Goal: Transaction & Acquisition: Purchase product/service

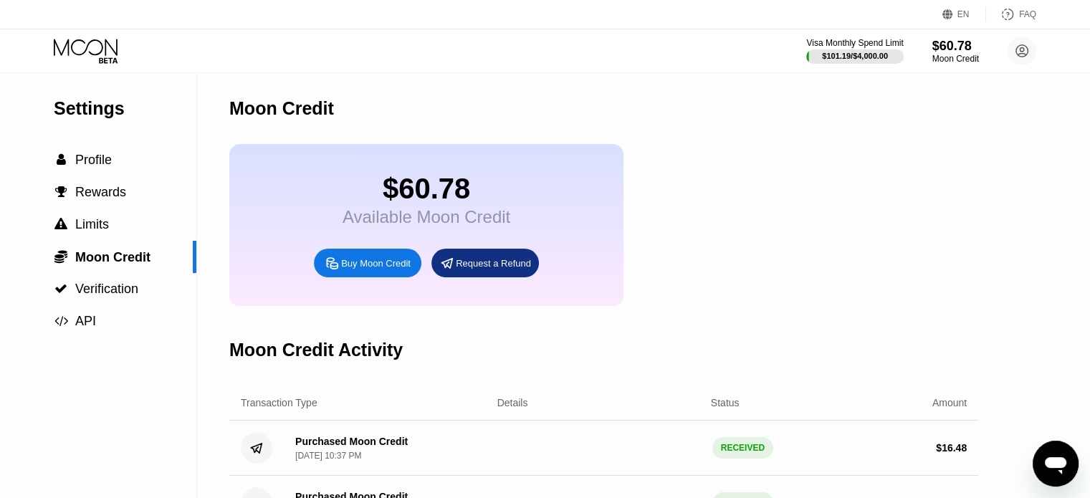
click at [102, 57] on icon at bounding box center [108, 60] width 19 height 6
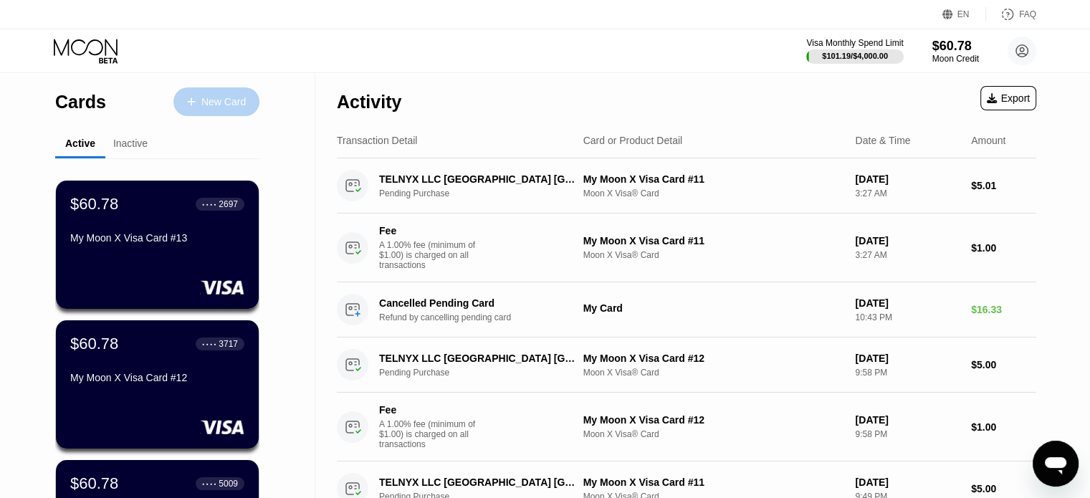
click at [209, 103] on div "New Card" at bounding box center [223, 102] width 44 height 12
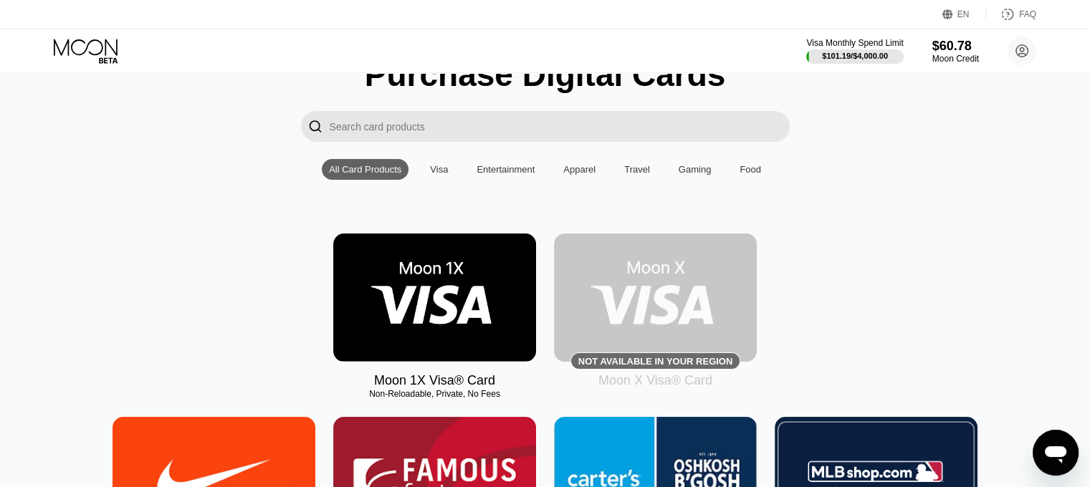
scroll to position [72, 0]
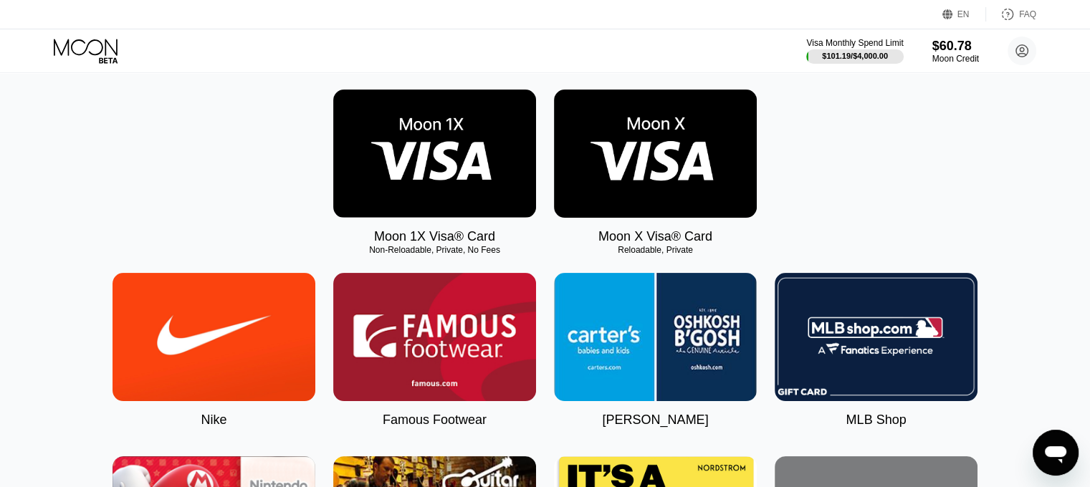
scroll to position [215, 0]
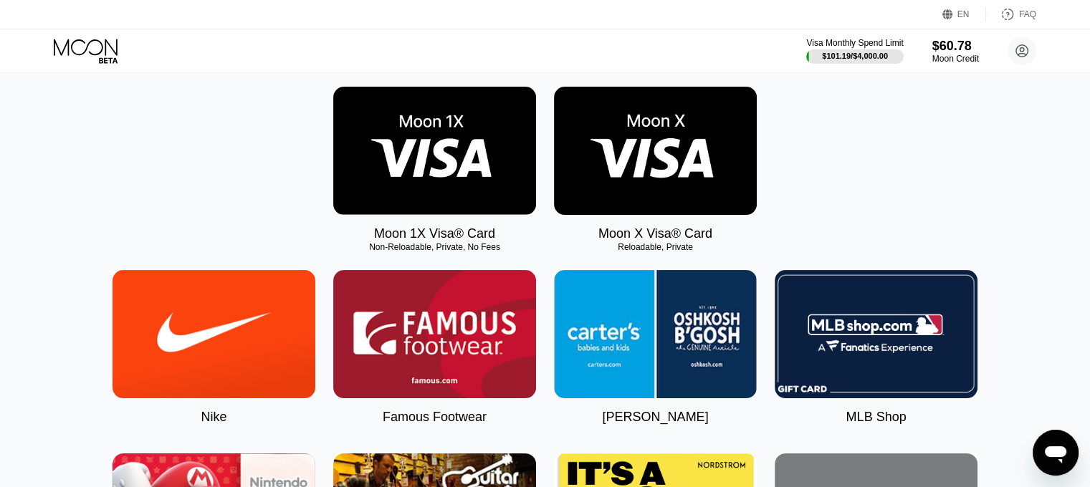
click at [662, 168] on img at bounding box center [655, 151] width 203 height 128
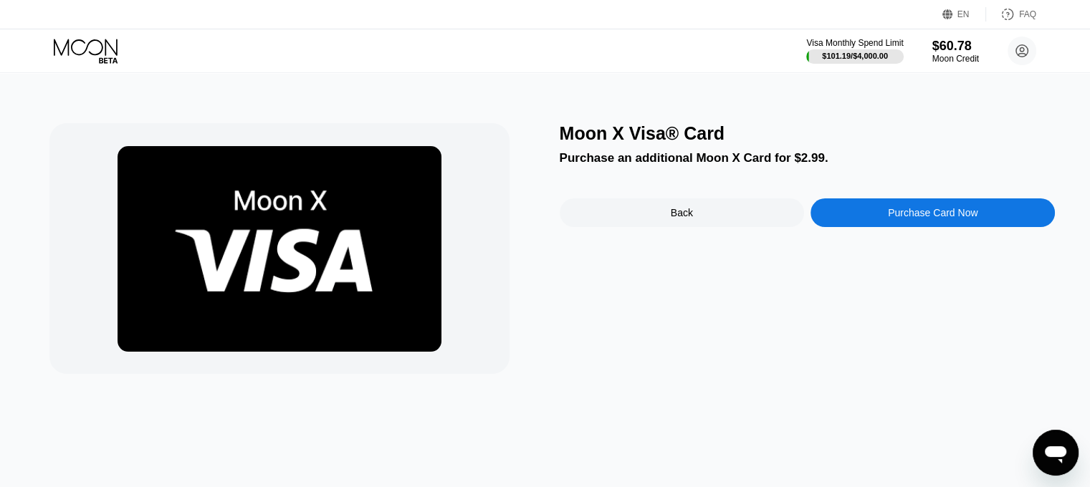
click at [922, 213] on div "Purchase Card Now" at bounding box center [933, 212] width 90 height 11
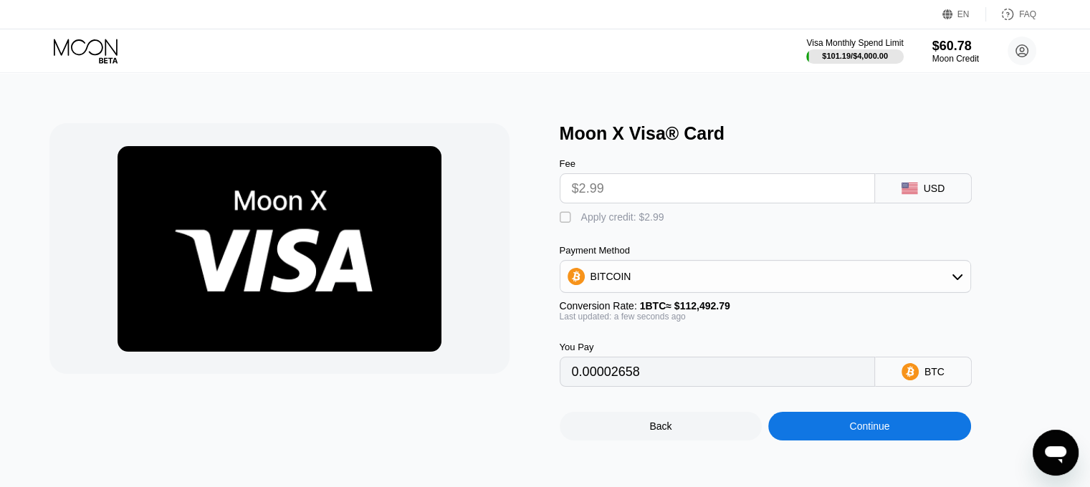
click at [561, 220] on div "" at bounding box center [566, 218] width 14 height 14
type input "0"
click at [885, 288] on div "BITCOIN" at bounding box center [765, 276] width 410 height 29
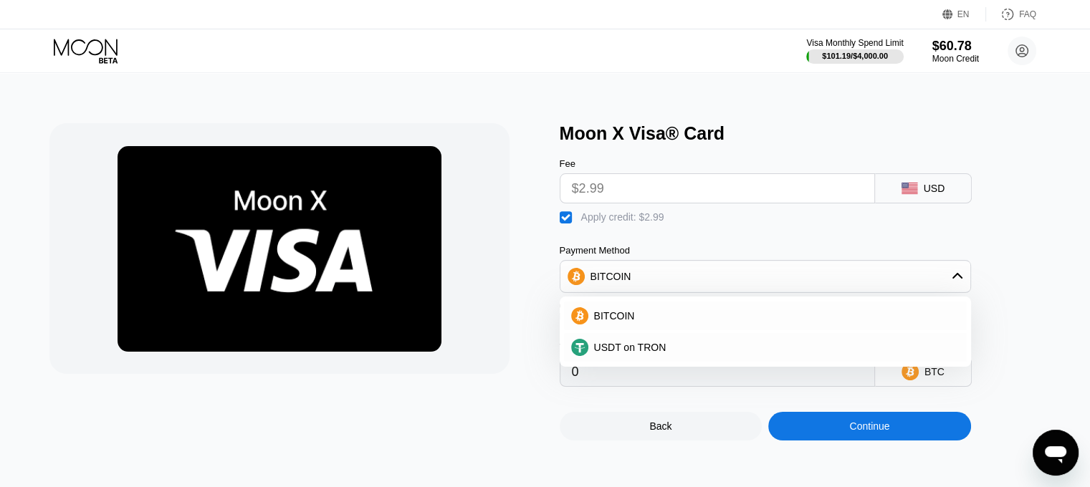
click at [908, 288] on div "BITCOIN" at bounding box center [765, 276] width 410 height 29
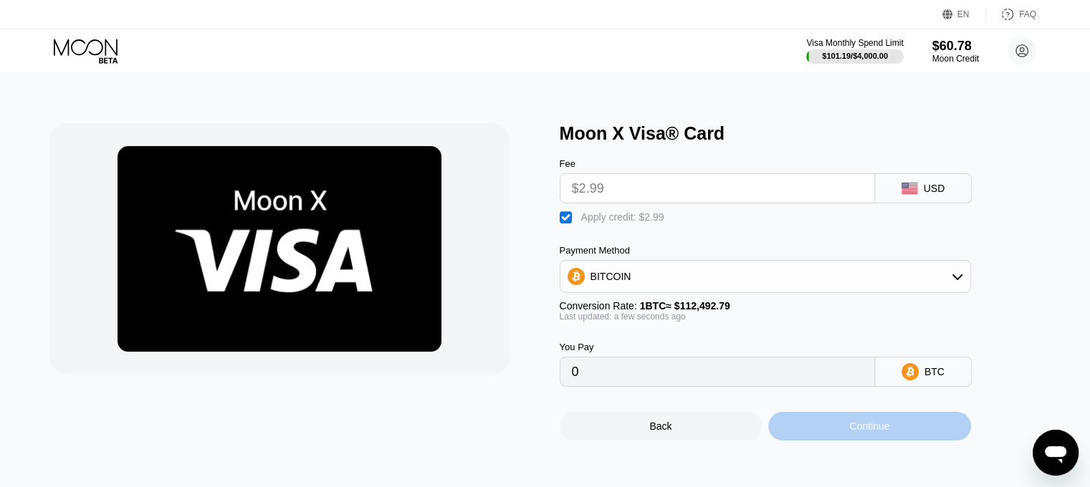
click at [888, 426] on div "Continue" at bounding box center [869, 426] width 203 height 29
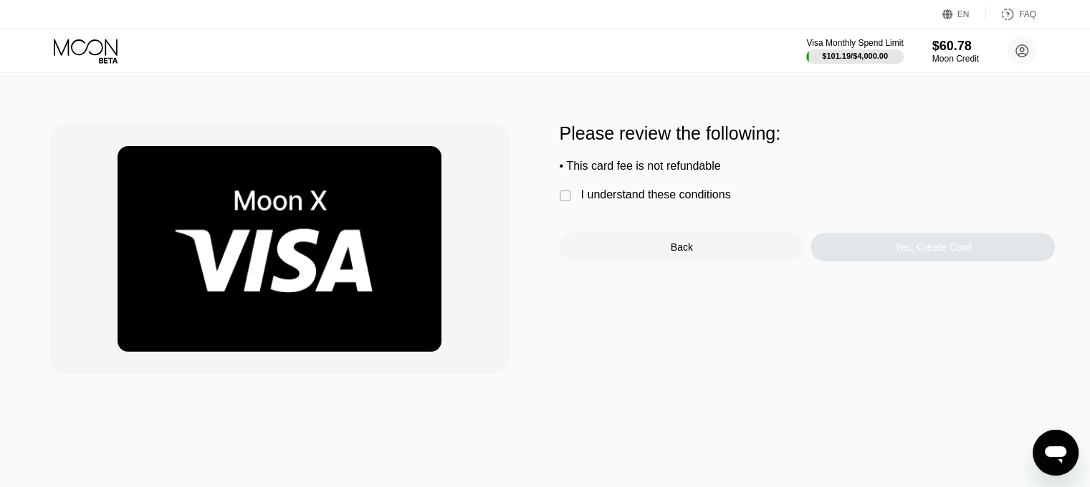
click at [655, 201] on div "I understand these conditions" at bounding box center [656, 194] width 150 height 13
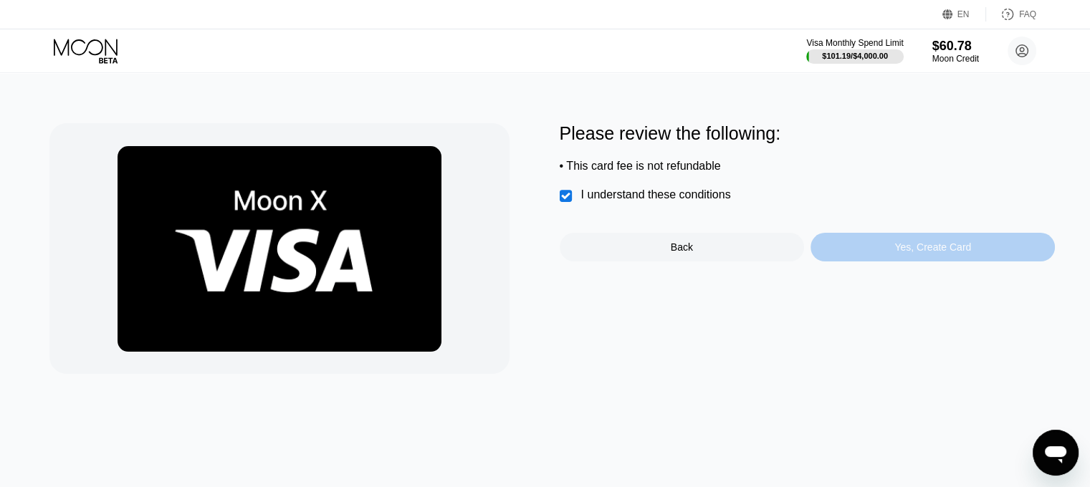
click at [955, 261] on div "Yes, Create Card" at bounding box center [932, 247] width 244 height 29
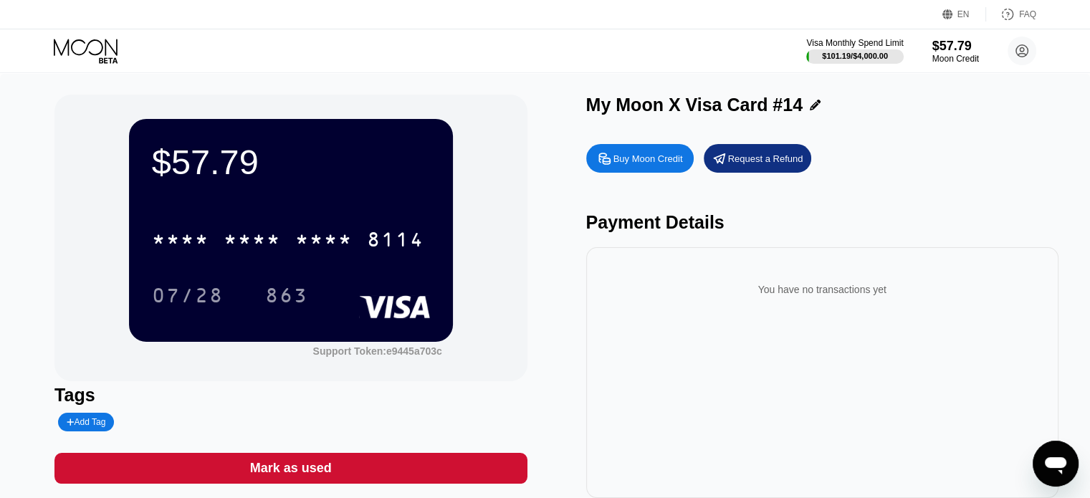
drag, startPoint x: 322, startPoint y: 216, endPoint x: 324, endPoint y: 231, distance: 15.2
click at [324, 223] on div "* * * * * * * * * * * * 8114" at bounding box center [291, 235] width 278 height 49
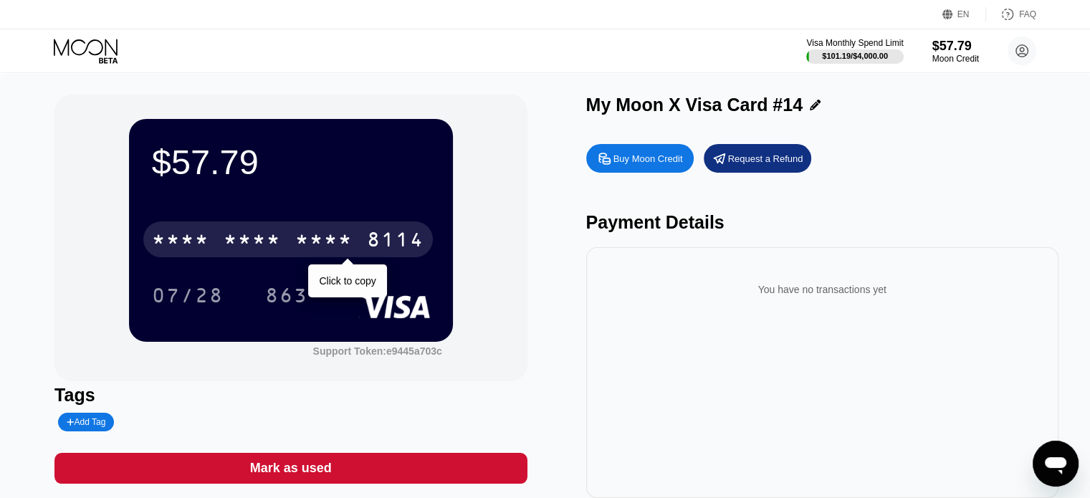
click at [324, 231] on div "* * * * * * * * * * * * 8114" at bounding box center [287, 239] width 289 height 36
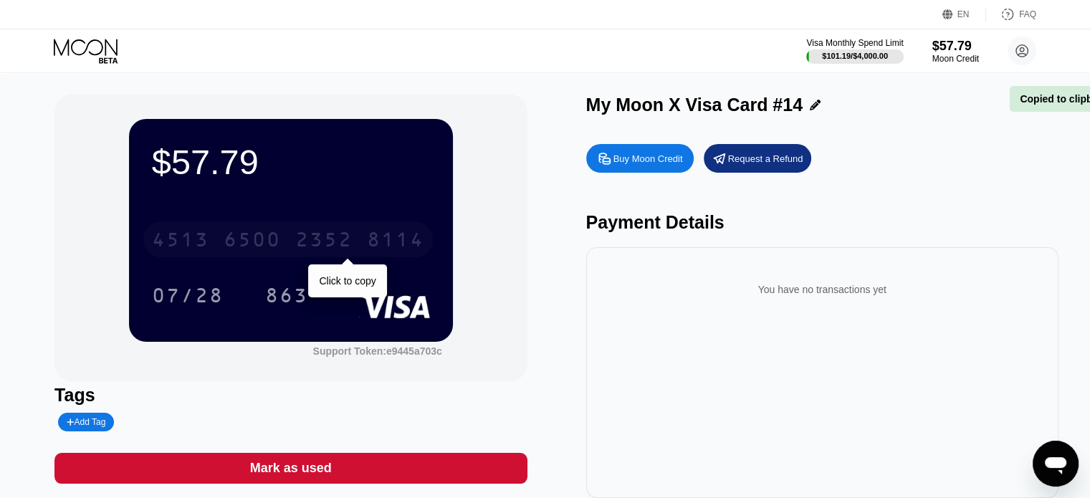
click at [324, 231] on div "4513 6500 2352 8114" at bounding box center [287, 239] width 289 height 36
drag, startPoint x: 324, startPoint y: 231, endPoint x: 488, endPoint y: 445, distance: 268.8
click at [325, 232] on div "* * * * * * * * * * * * 8114" at bounding box center [287, 239] width 289 height 36
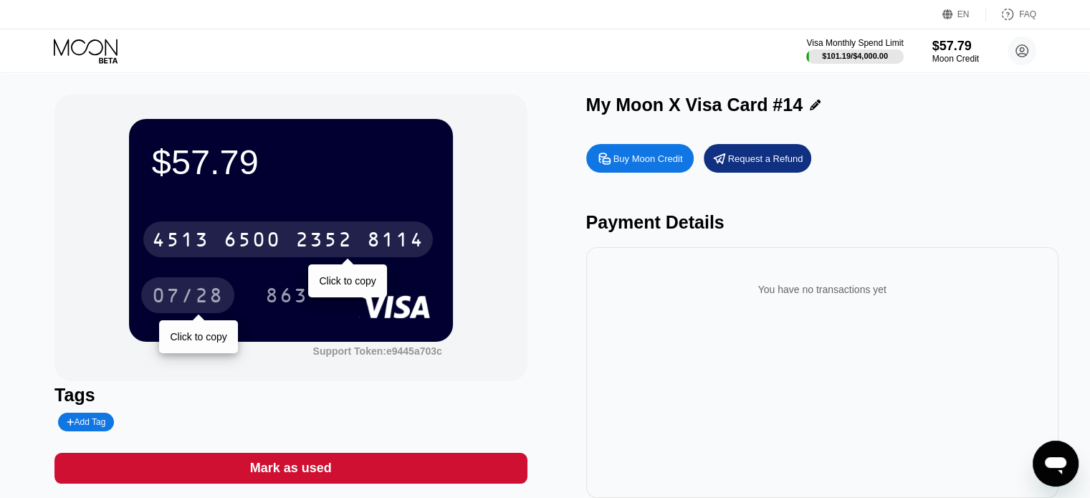
click at [181, 299] on div "07/28" at bounding box center [188, 297] width 72 height 23
drag, startPoint x: 181, startPoint y: 299, endPoint x: 438, endPoint y: 471, distance: 309.3
click at [183, 299] on div "07/28" at bounding box center [188, 297] width 72 height 23
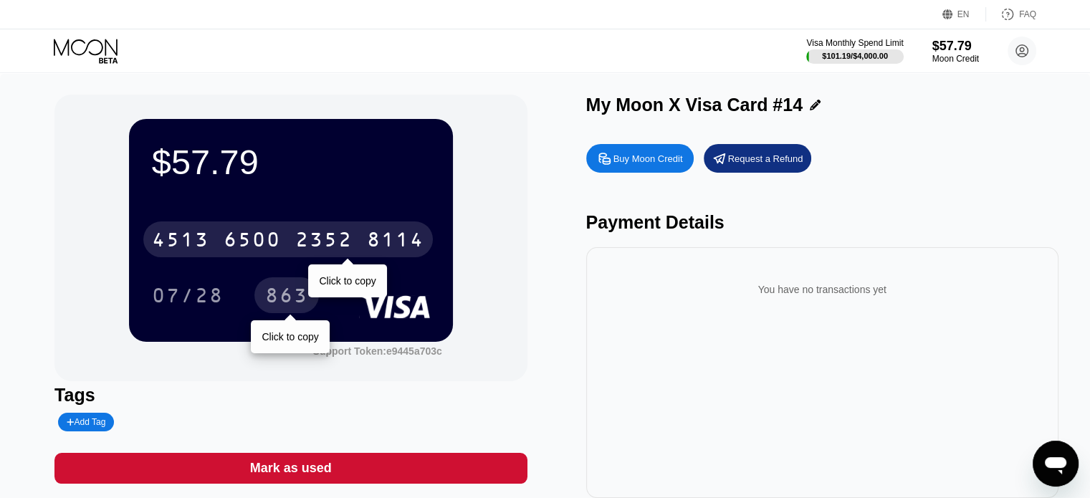
click at [269, 299] on div "863" at bounding box center [286, 297] width 43 height 23
drag, startPoint x: 269, startPoint y: 299, endPoint x: 543, endPoint y: 494, distance: 335.9
click at [273, 302] on div "863" at bounding box center [286, 297] width 43 height 23
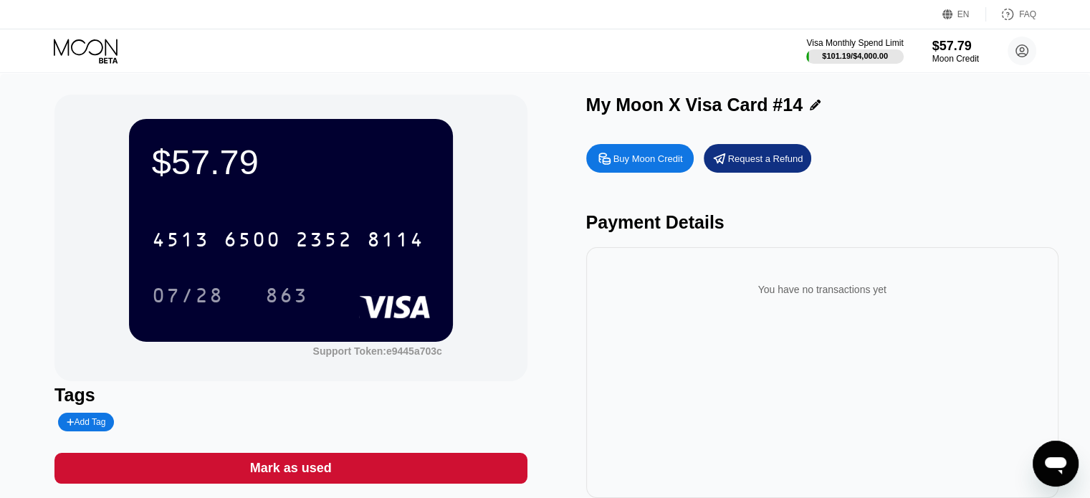
click at [77, 51] on icon at bounding box center [87, 51] width 67 height 25
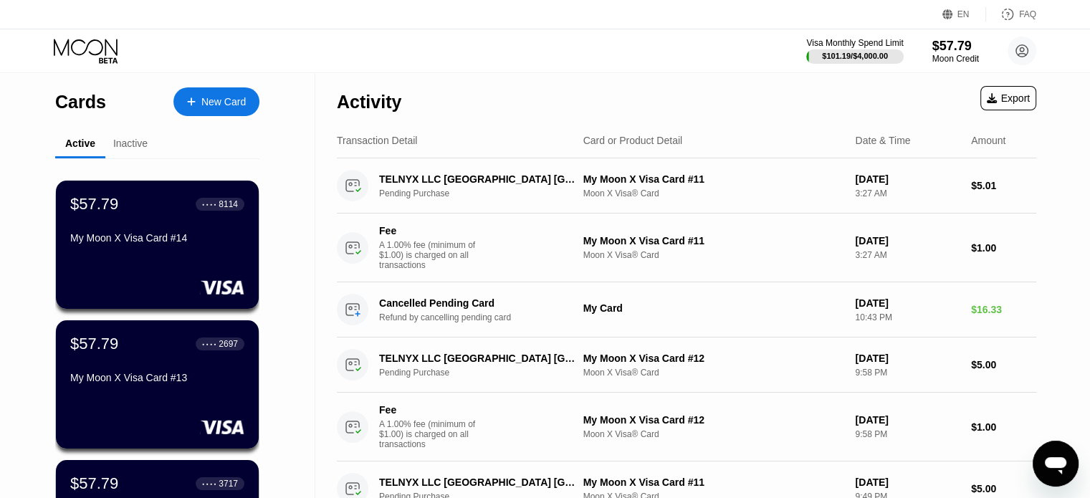
click at [210, 96] on div "New Card" at bounding box center [223, 102] width 44 height 12
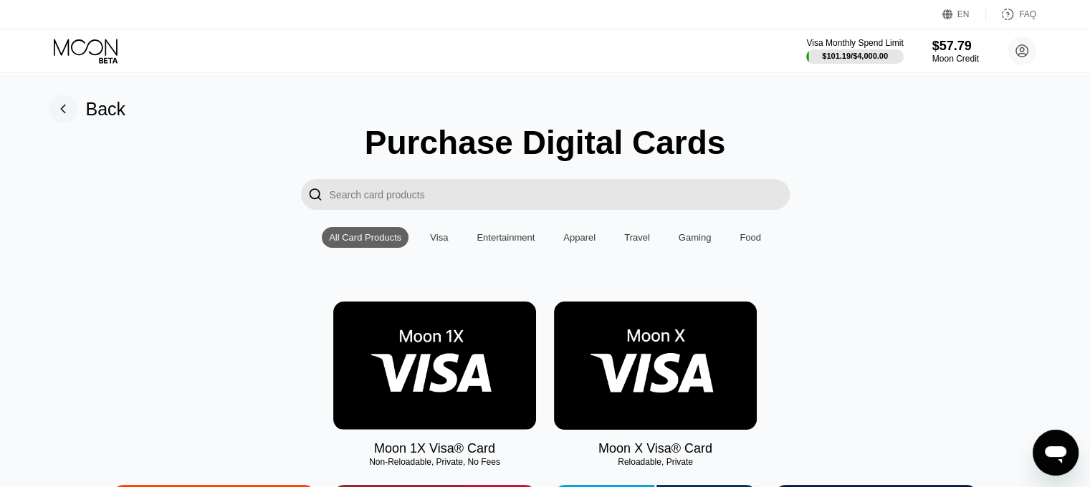
click at [668, 360] on img at bounding box center [655, 366] width 203 height 128
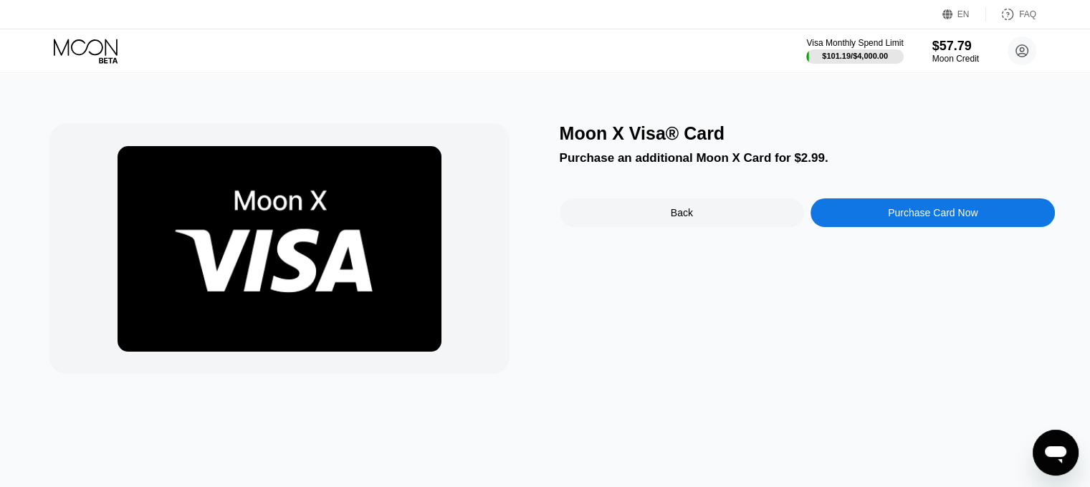
click at [875, 221] on div "Purchase Card Now" at bounding box center [932, 212] width 244 height 29
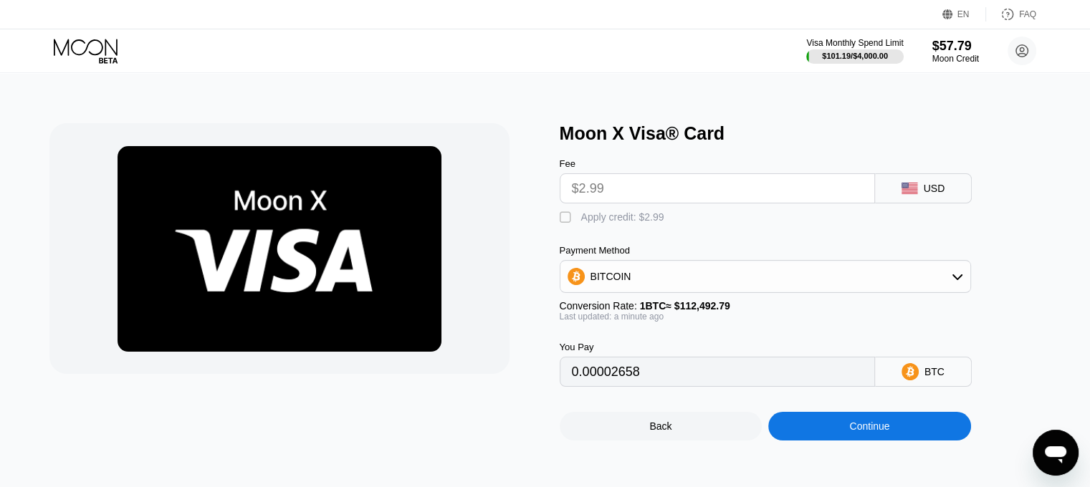
click at [570, 221] on div "" at bounding box center [566, 218] width 14 height 14
type input "0"
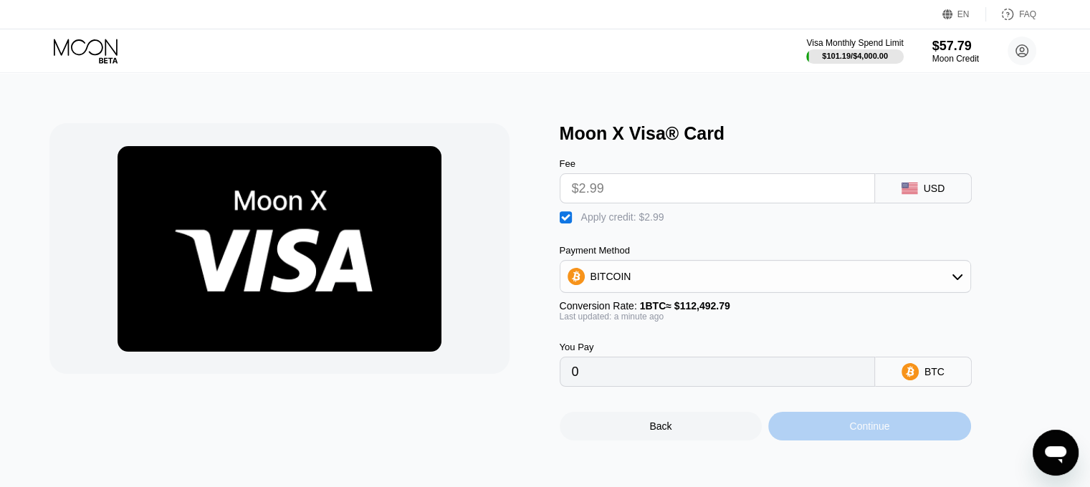
click at [860, 432] on div "Continue" at bounding box center [869, 425] width 40 height 11
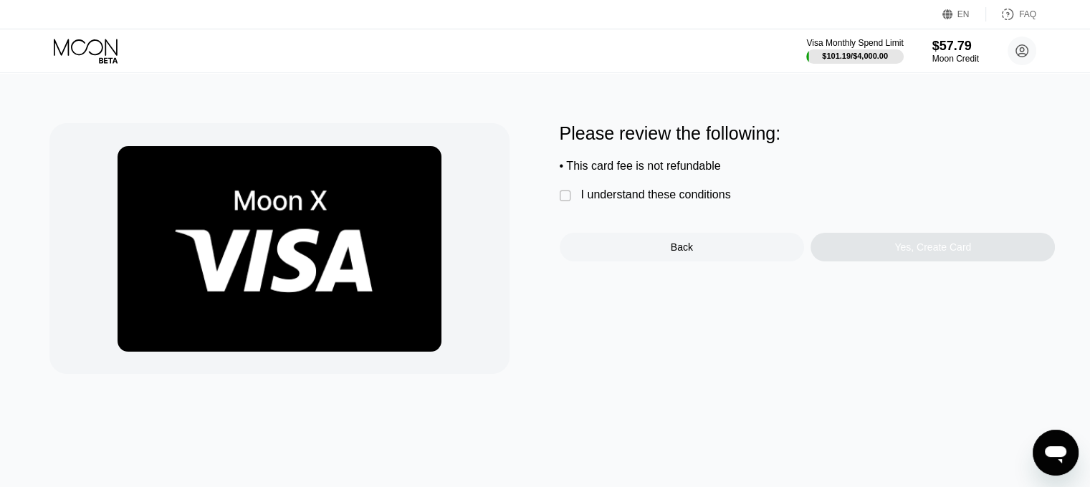
click at [622, 201] on div "I understand these conditions" at bounding box center [656, 194] width 150 height 13
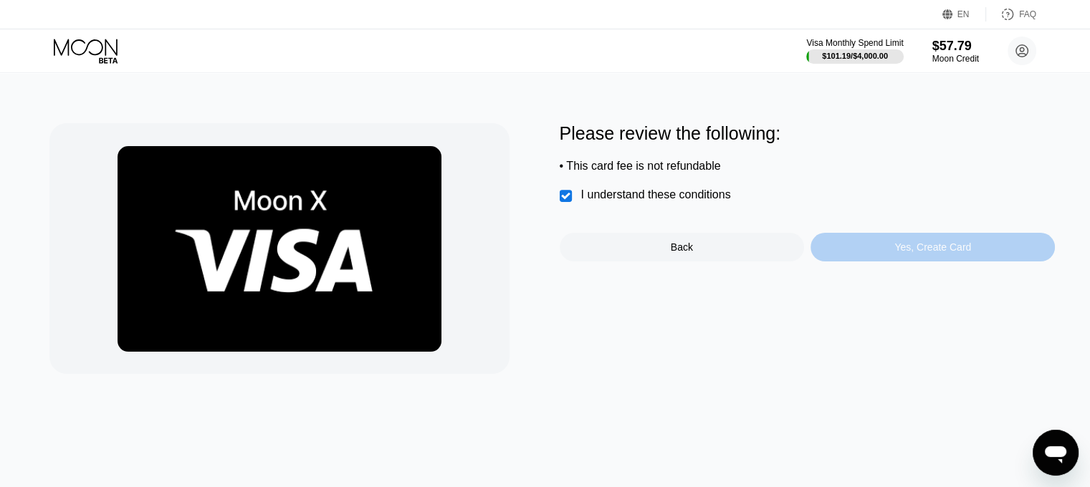
click at [925, 253] on div "Yes, Create Card" at bounding box center [932, 246] width 77 height 11
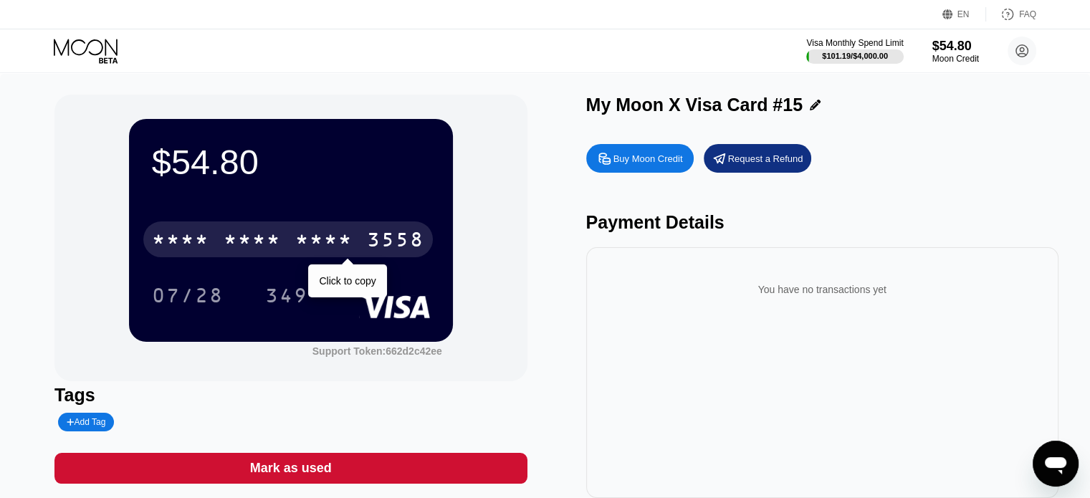
click at [330, 243] on div "* * * *" at bounding box center [323, 241] width 57 height 23
click at [330, 243] on div "2893" at bounding box center [323, 241] width 57 height 23
click at [330, 243] on div "* * * *" at bounding box center [323, 241] width 57 height 23
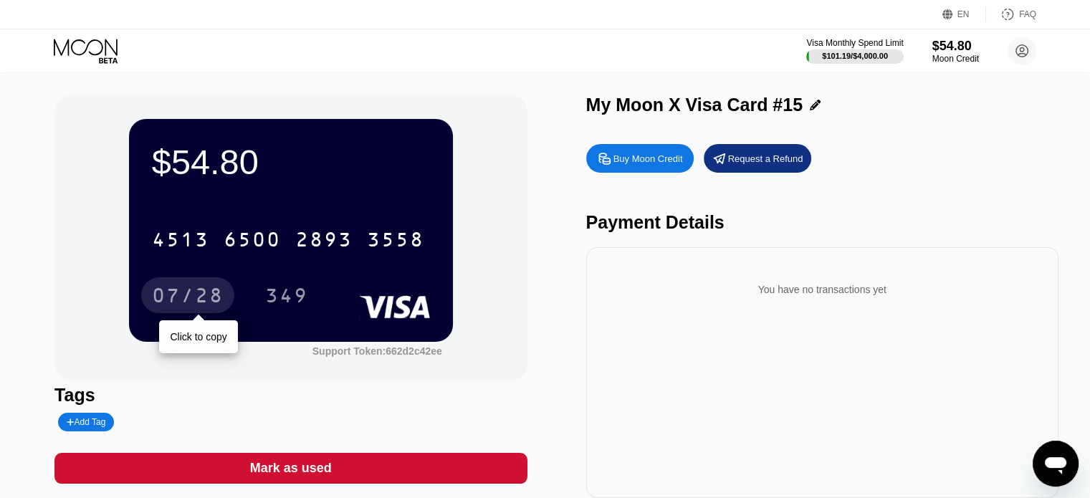
click at [177, 292] on div "07/28" at bounding box center [188, 297] width 72 height 23
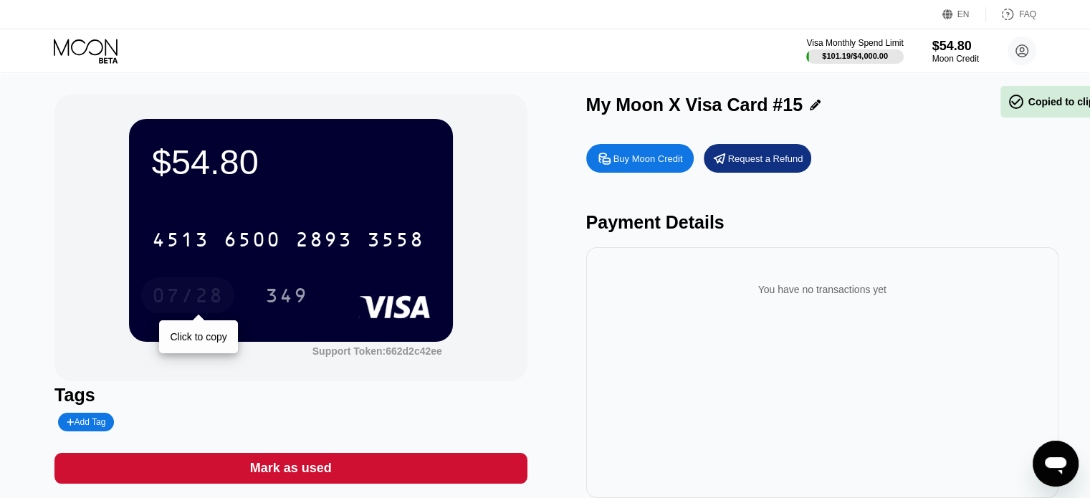
drag, startPoint x: 177, startPoint y: 292, endPoint x: 282, endPoint y: 375, distance: 133.6
click at [178, 293] on div "07/28" at bounding box center [188, 297] width 72 height 23
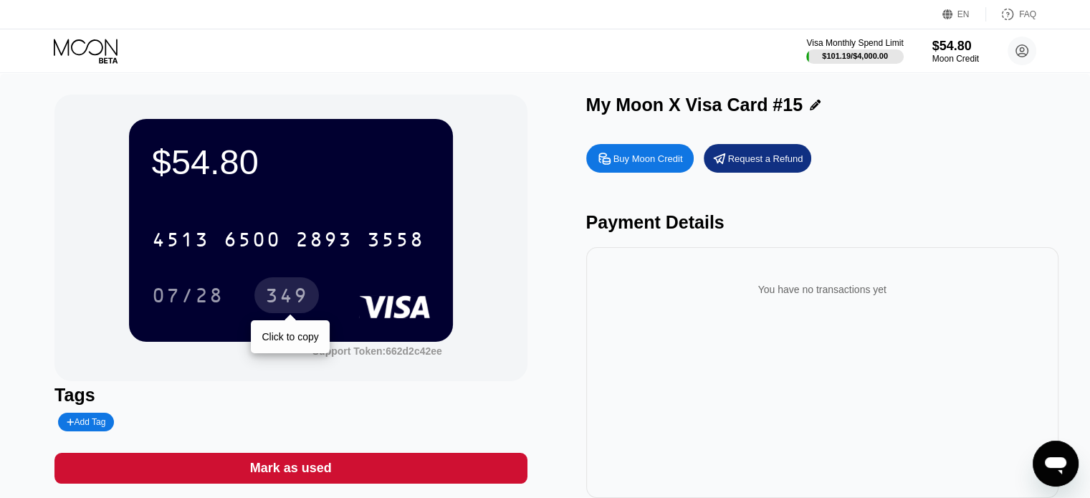
click at [292, 299] on div "349" at bounding box center [286, 297] width 43 height 23
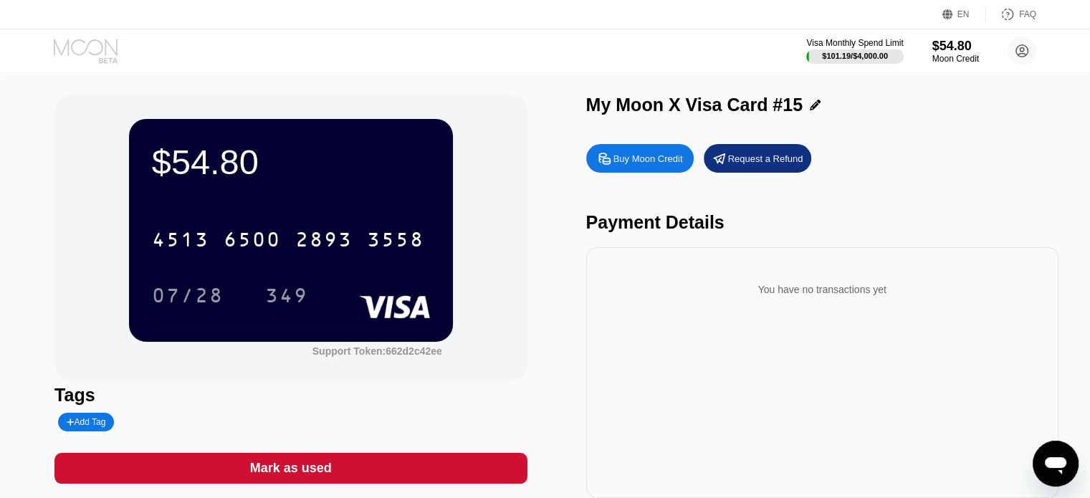
click at [92, 51] on icon at bounding box center [87, 51] width 67 height 25
